Goal: Information Seeking & Learning: Learn about a topic

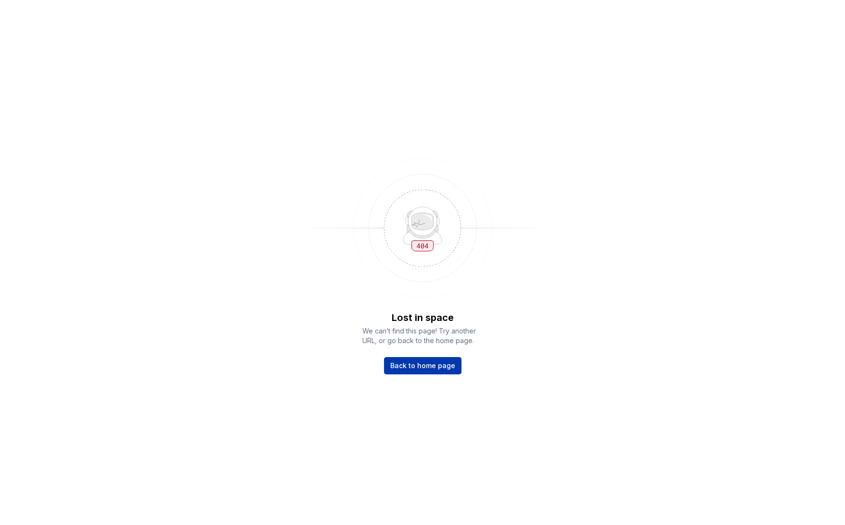
click at [423, 367] on span "Back to home page" at bounding box center [422, 366] width 65 height 10
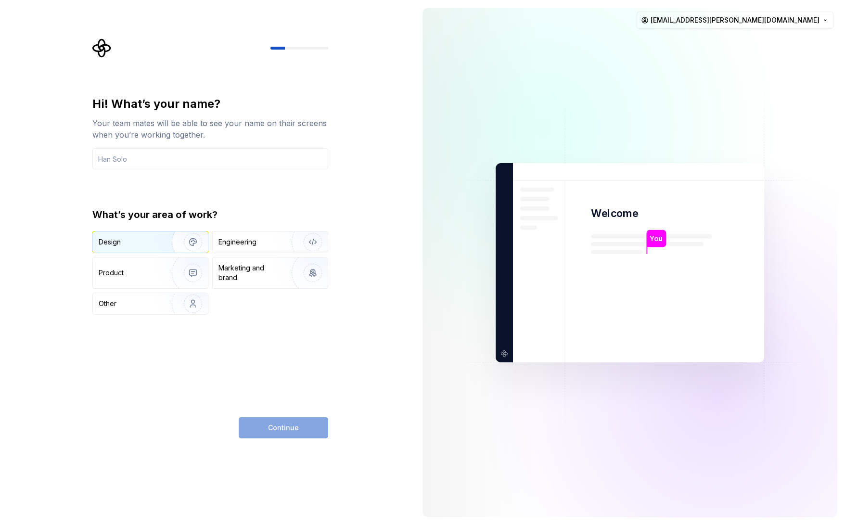
click at [167, 243] on img "button" at bounding box center [187, 242] width 62 height 64
click at [170, 271] on img "button" at bounding box center [187, 273] width 62 height 64
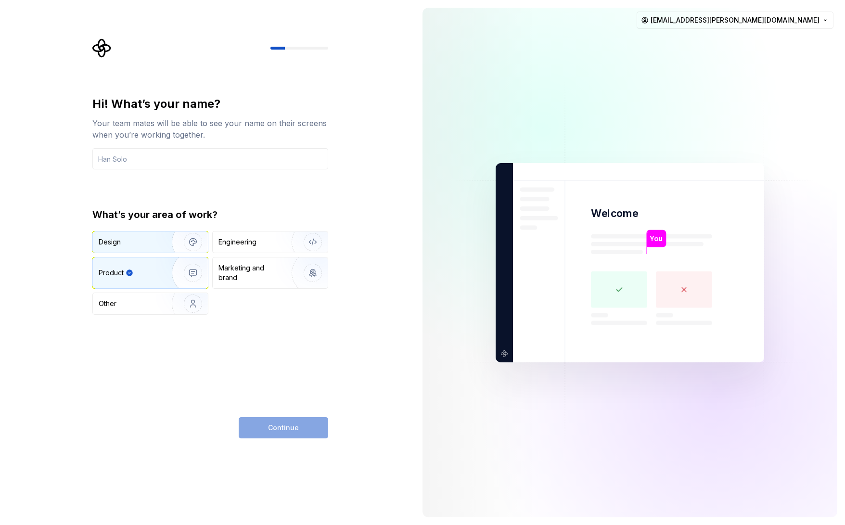
click at [155, 240] on div "Design" at bounding box center [129, 242] width 61 height 10
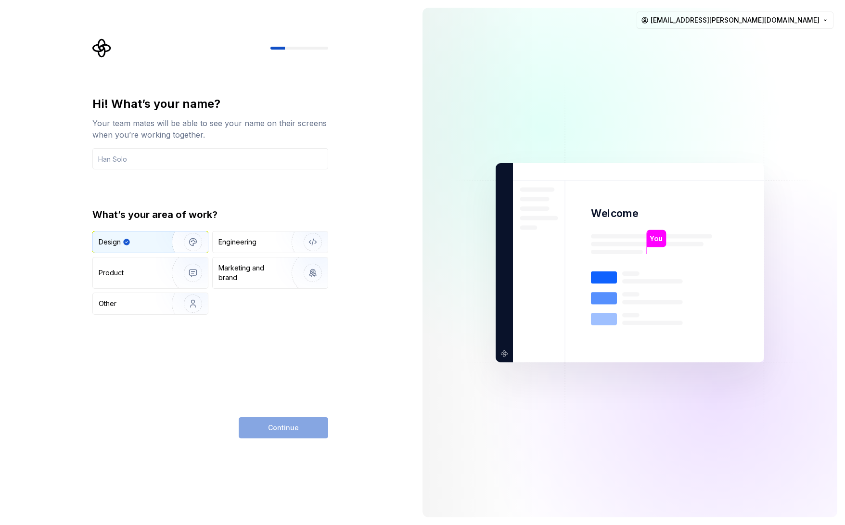
click at [277, 430] on div "Continue" at bounding box center [283, 427] width 89 height 21
click at [155, 158] on input "text" at bounding box center [210, 158] width 236 height 21
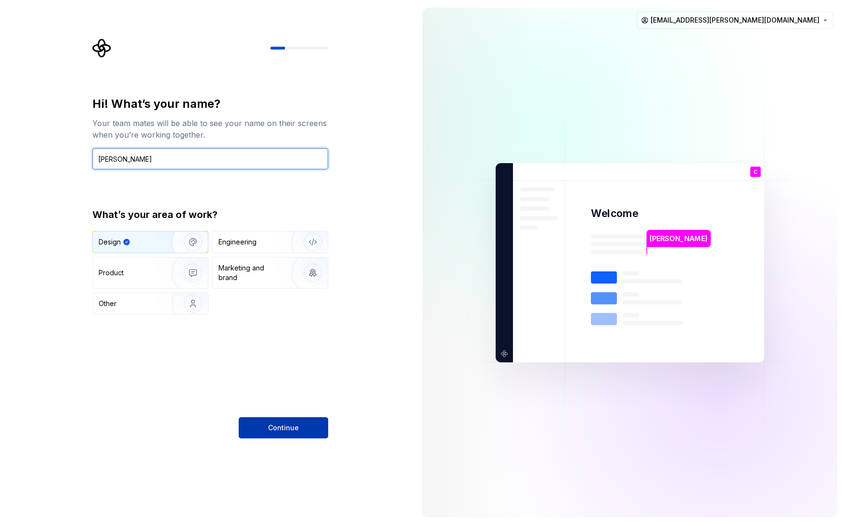
type input "Christian Heydt"
click at [266, 431] on button "Continue" at bounding box center [283, 427] width 89 height 21
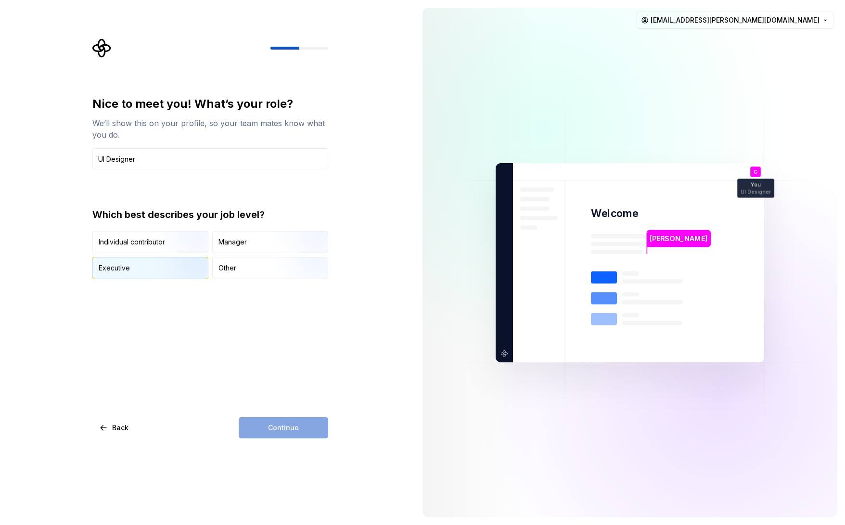
type input "UI Designer"
click at [165, 264] on img "button" at bounding box center [185, 280] width 62 height 64
click at [280, 425] on span "Continue" at bounding box center [283, 428] width 31 height 10
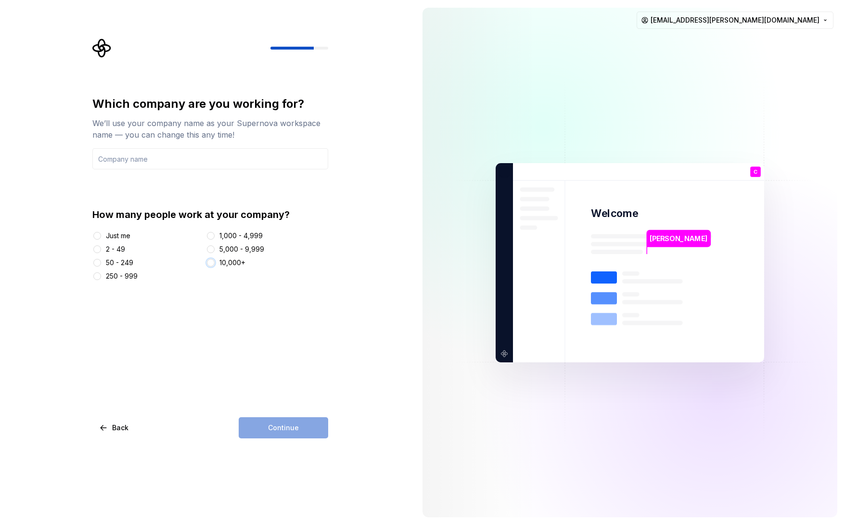
click at [208, 263] on button "10,000+" at bounding box center [211, 263] width 8 height 8
click at [140, 163] on input "text" at bounding box center [210, 158] width 236 height 21
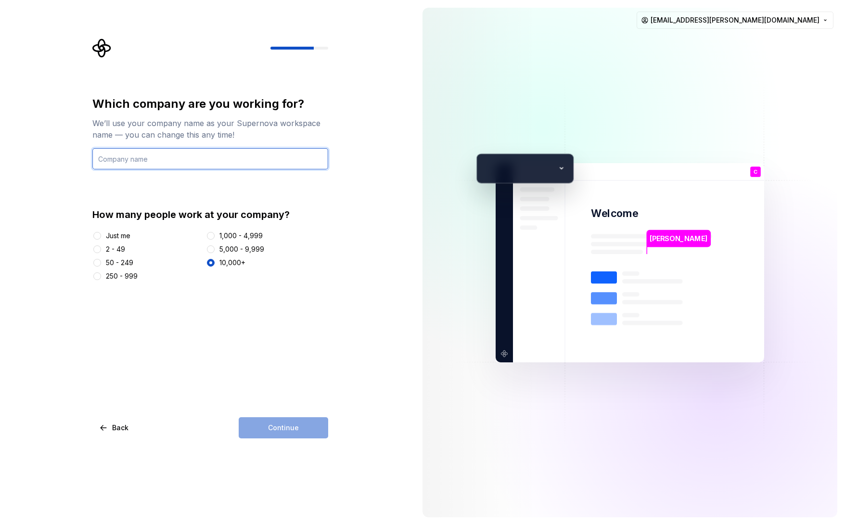
click at [139, 163] on input "text" at bounding box center [210, 158] width 236 height 21
click at [138, 162] on input "text" at bounding box center [210, 158] width 236 height 21
click at [134, 159] on input "text" at bounding box center [210, 158] width 236 height 21
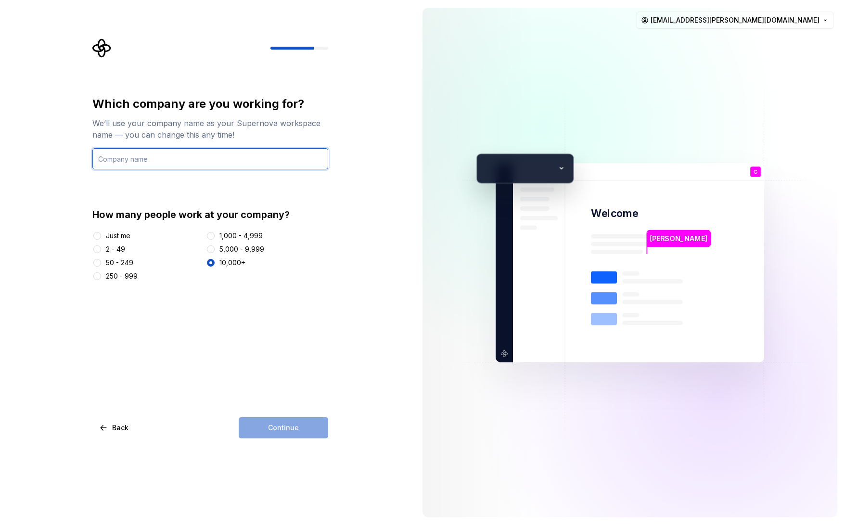
click at [134, 160] on input "text" at bounding box center [210, 158] width 236 height 21
type input "TÜV SÜD Digital Service"
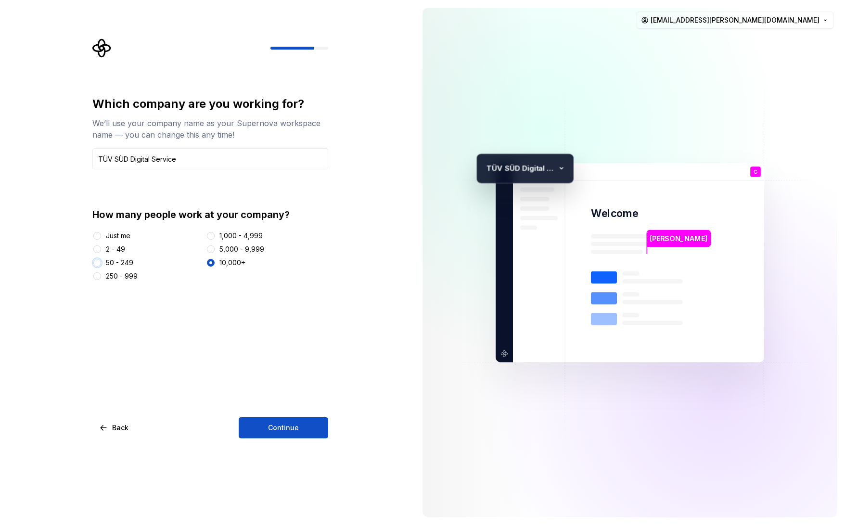
click at [98, 259] on button "50 - 249" at bounding box center [97, 263] width 8 height 8
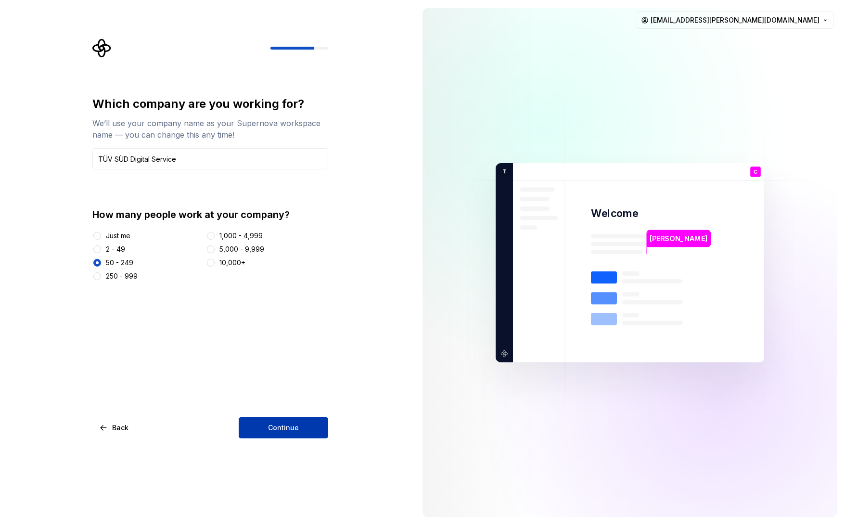
click at [296, 432] on span "Continue" at bounding box center [283, 428] width 31 height 10
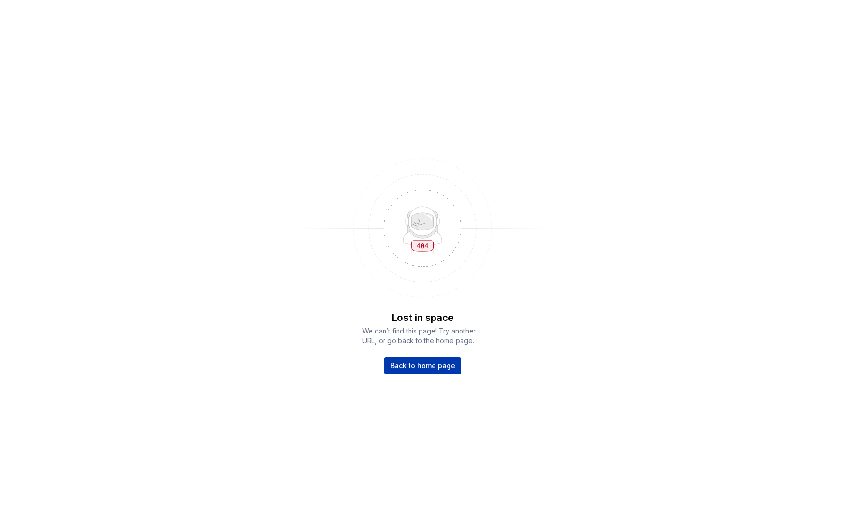
click at [402, 369] on span "Back to home page" at bounding box center [422, 366] width 65 height 10
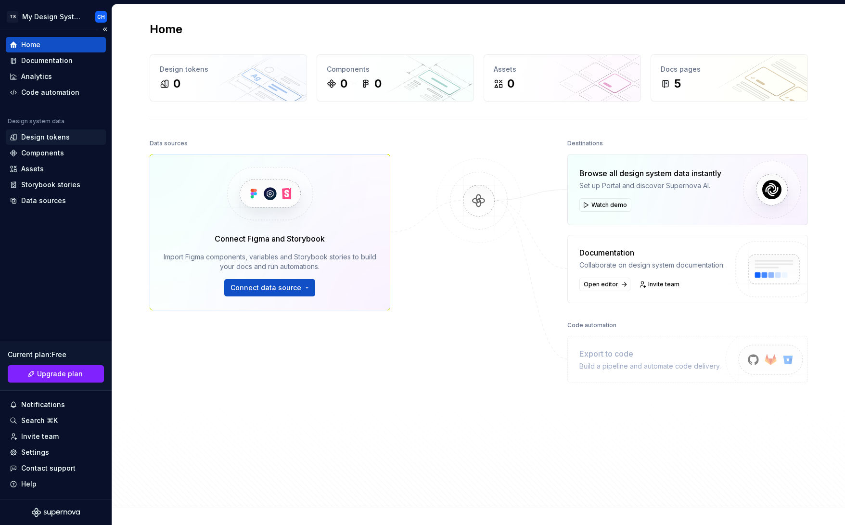
click at [41, 137] on div "Design tokens" at bounding box center [45, 137] width 49 height 10
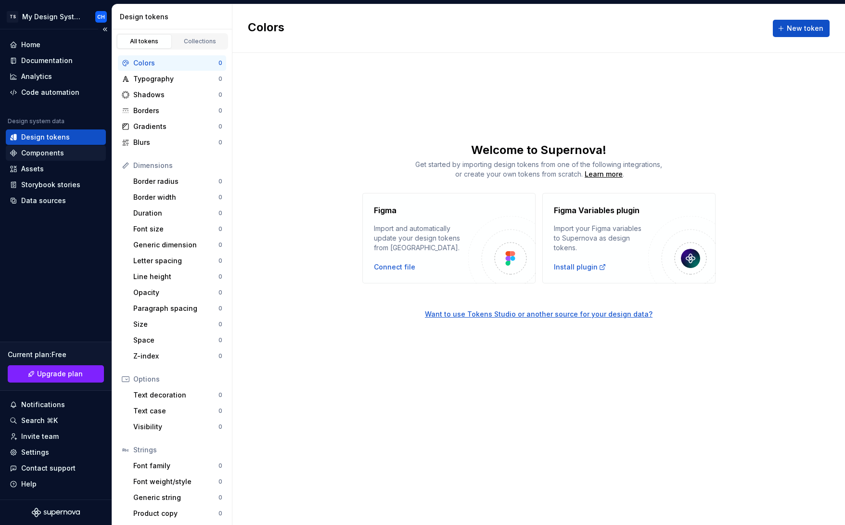
click at [48, 152] on div "Components" at bounding box center [42, 153] width 43 height 10
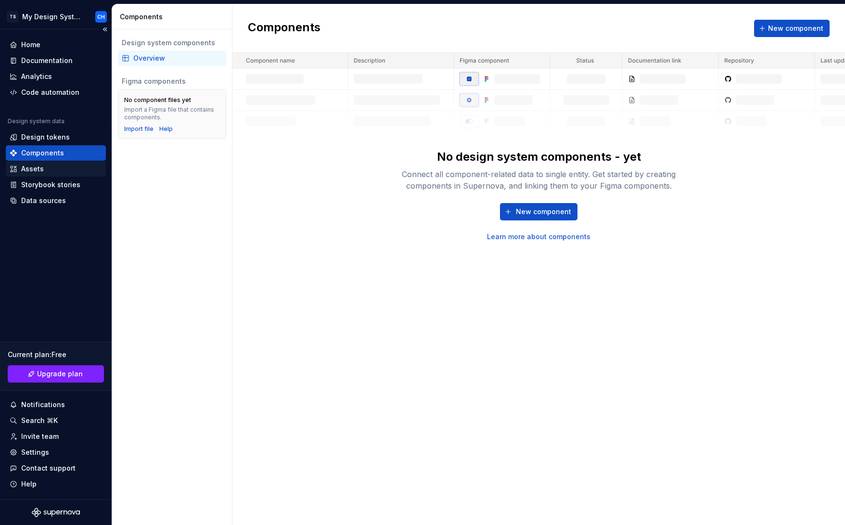
click at [46, 168] on div "Assets" at bounding box center [56, 169] width 92 height 10
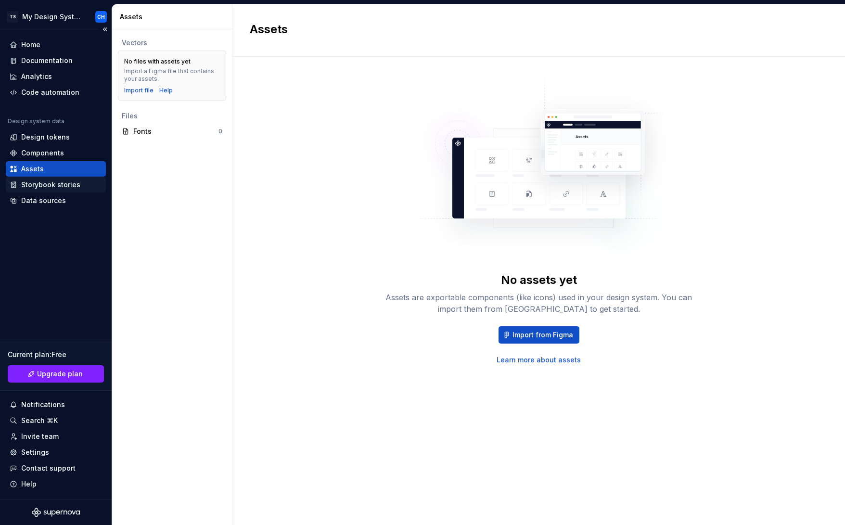
click at [53, 184] on div "Storybook stories" at bounding box center [50, 185] width 59 height 10
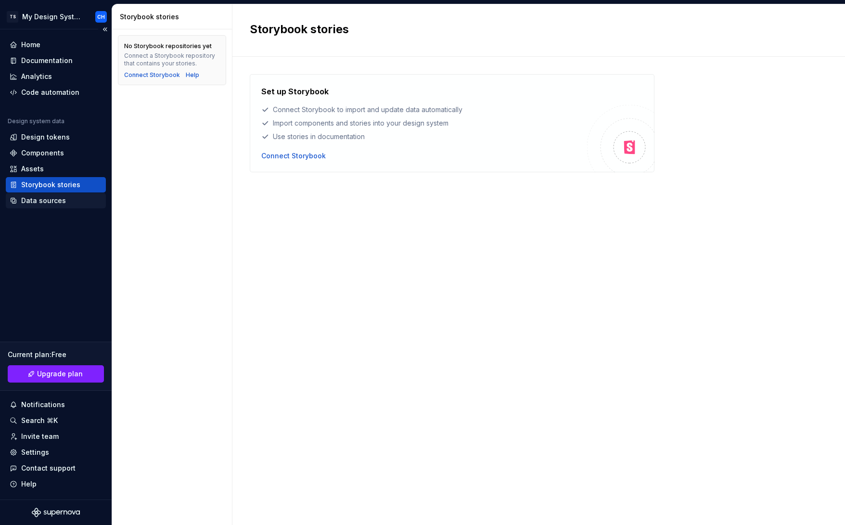
click at [52, 200] on div "Data sources" at bounding box center [43, 201] width 45 height 10
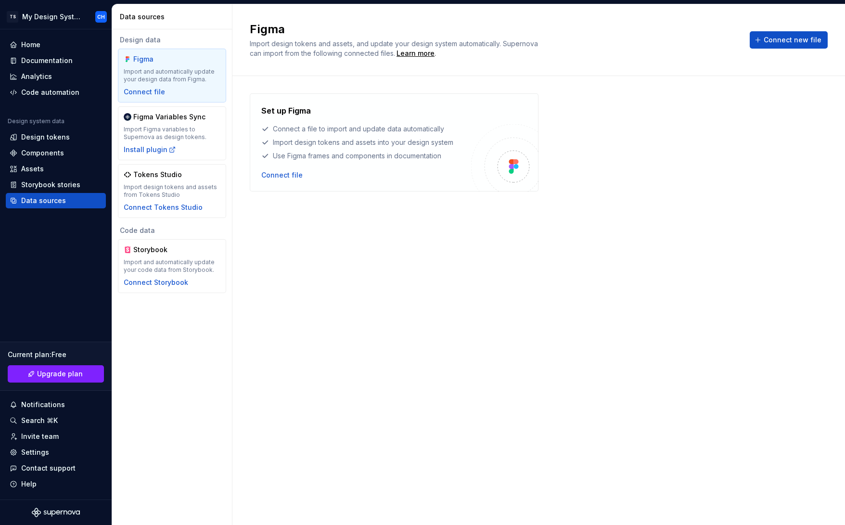
click at [618, 128] on div "Set up Figma Connect a file to import and update data automatically Import desi…" at bounding box center [539, 142] width 578 height 98
